Goal: Find specific page/section: Find specific page/section

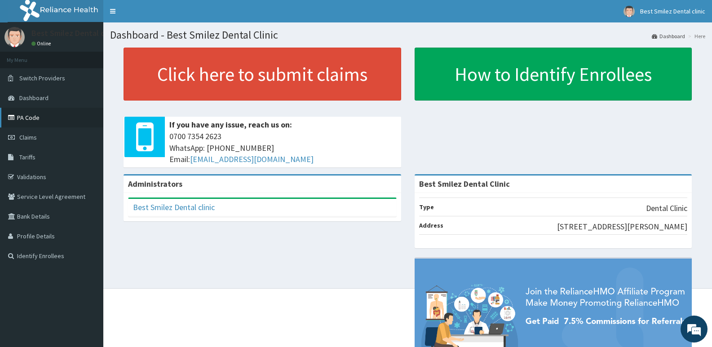
click at [47, 121] on link "PA Code" at bounding box center [51, 118] width 103 height 20
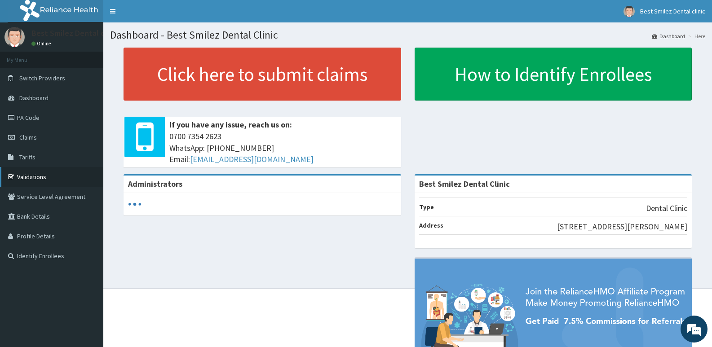
click at [29, 178] on link "Validations" at bounding box center [51, 177] width 103 height 20
